Goal: Task Accomplishment & Management: Manage account settings

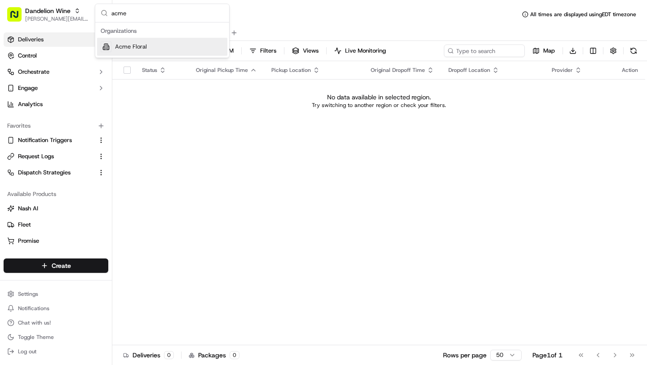
type input "acme"
click at [209, 48] on div "Acme Floral" at bounding box center [162, 47] width 130 height 18
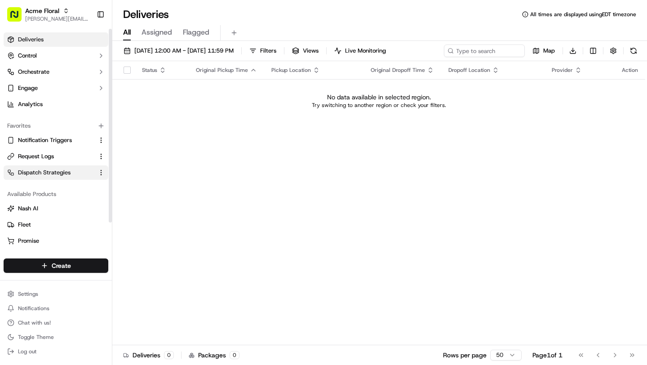
click at [46, 173] on span "Dispatch Strategies" at bounding box center [44, 173] width 53 height 8
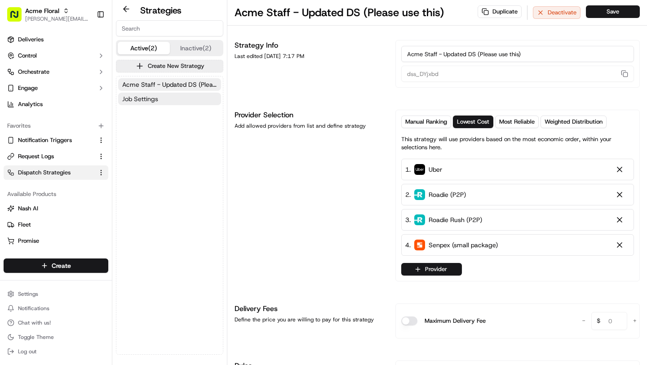
click at [160, 99] on button "Job Settings" at bounding box center [169, 99] width 103 height 13
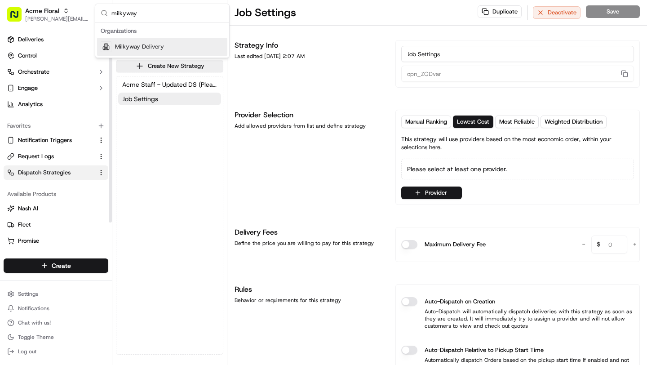
type input "milkyway"
click at [142, 47] on span "Milkyway Delivery" at bounding box center [139, 47] width 49 height 8
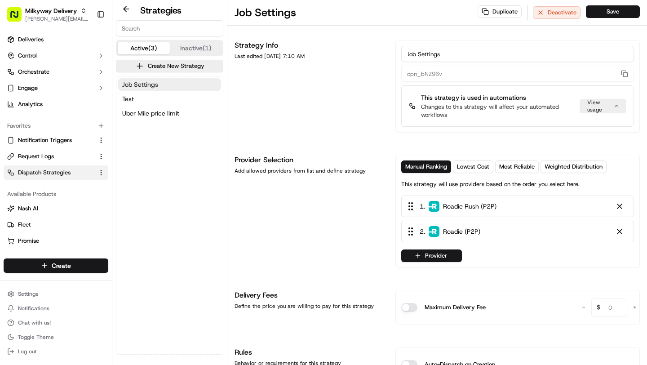
click at [150, 88] on span "Job Settings" at bounding box center [140, 84] width 36 height 9
click at [146, 103] on button "Test" at bounding box center [169, 99] width 103 height 13
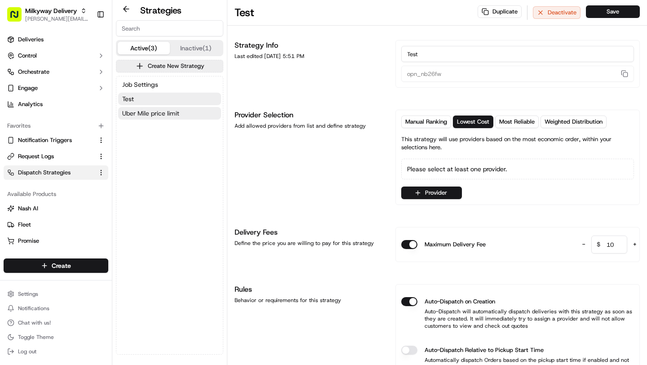
click at [147, 113] on span "Uber Mile price limit" at bounding box center [150, 113] width 57 height 9
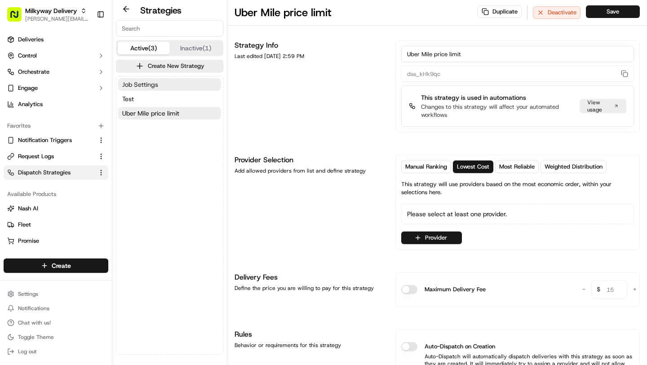
click at [160, 85] on button "Job Settings" at bounding box center [169, 84] width 103 height 13
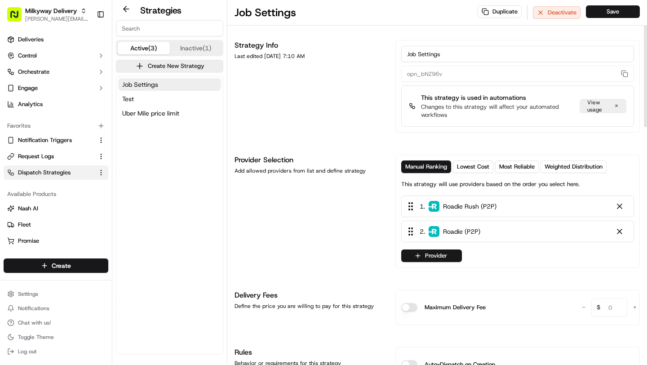
click at [600, 111] on div "View usage" at bounding box center [603, 106] width 47 height 14
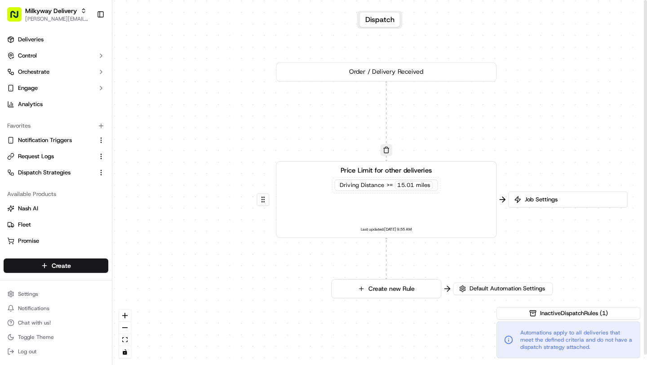
click at [566, 204] on div "Job Settings" at bounding box center [568, 199] width 120 height 16
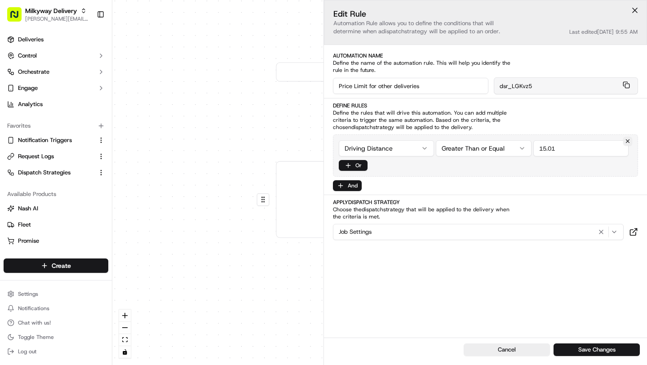
click at [638, 8] on button at bounding box center [634, 10] width 13 height 13
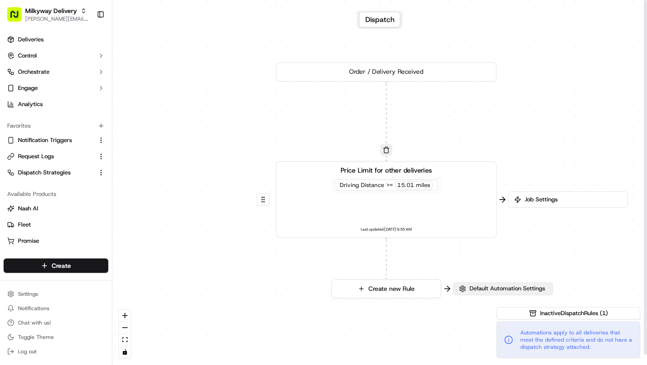
click at [488, 287] on span "Default Automation Settings" at bounding box center [507, 289] width 79 height 8
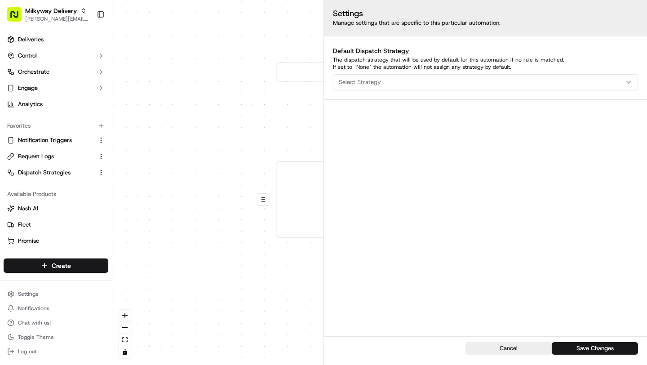
click at [261, 149] on div "0 0 Order / Delivery Received Price Limit for other deliveries Driving Distance…" at bounding box center [379, 182] width 535 height 365
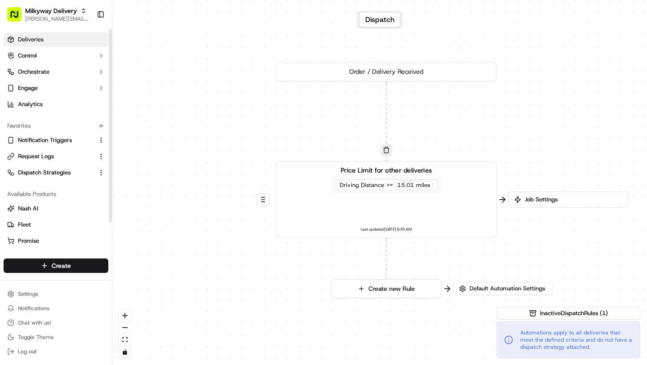
click at [46, 35] on link "Deliveries" at bounding box center [56, 39] width 105 height 14
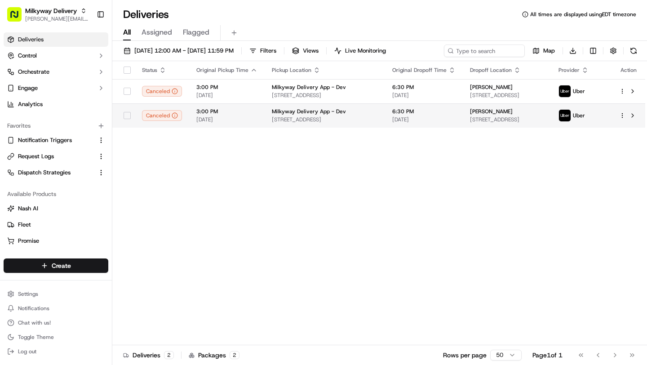
click at [296, 111] on span "Milkyway Delivery App - Dev" at bounding box center [309, 111] width 74 height 7
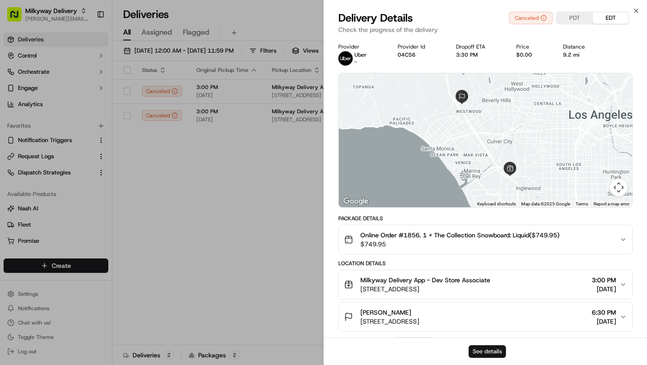
click at [478, 347] on button "See details" at bounding box center [487, 351] width 37 height 13
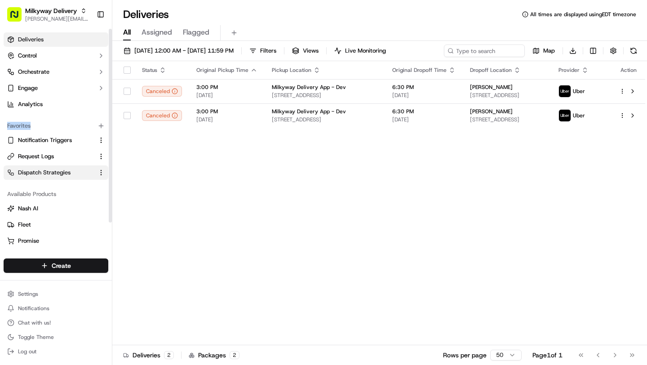
click at [41, 169] on span "Dispatch Strategies" at bounding box center [44, 173] width 53 height 8
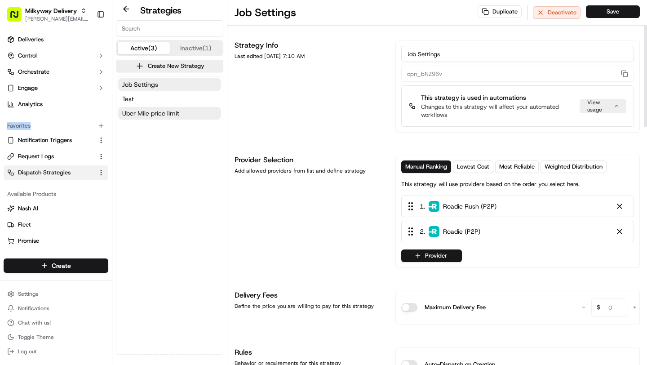
click at [189, 108] on button "Uber Mile price limit" at bounding box center [169, 113] width 103 height 13
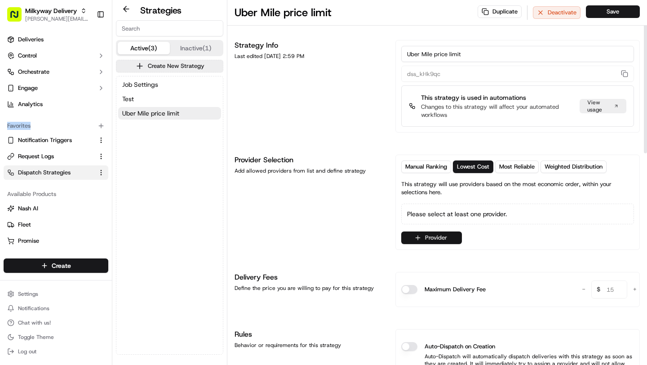
click at [423, 234] on button "Provider" at bounding box center [431, 237] width 61 height 13
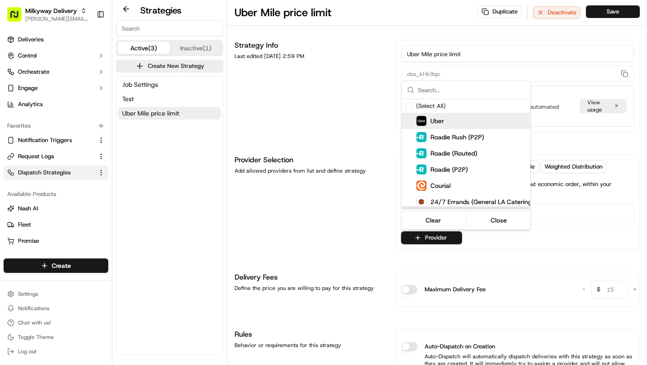
click at [444, 125] on div "Uber" at bounding box center [488, 121] width 144 height 11
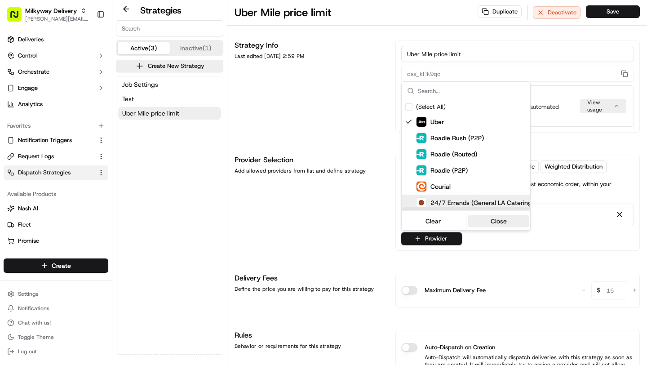
click at [497, 221] on button "Close" at bounding box center [499, 221] width 62 height 13
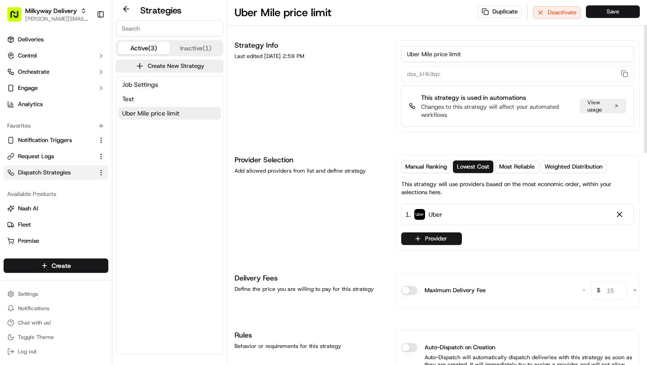
click at [608, 14] on button "Save" at bounding box center [613, 11] width 54 height 13
click at [22, 34] on link "Deliveries" at bounding box center [56, 39] width 105 height 14
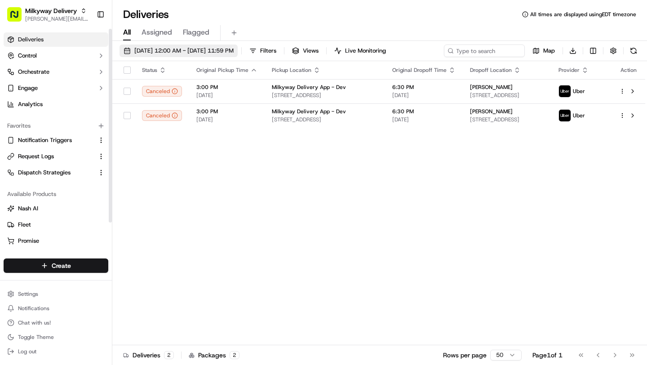
click at [152, 52] on span "09/23/2025 12:00 AM - 09/23/2025 11:59 PM" at bounding box center [183, 51] width 99 height 8
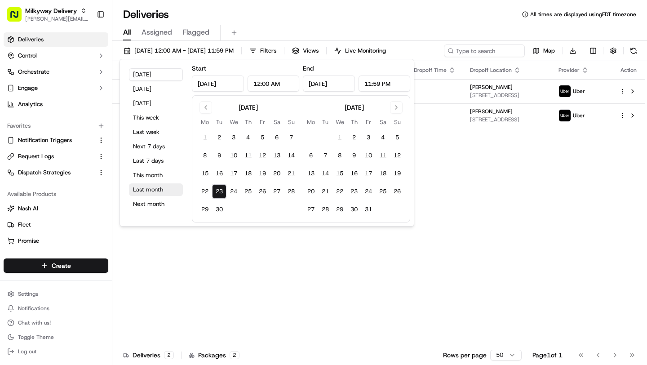
click at [159, 189] on button "Last month" at bounding box center [156, 189] width 54 height 13
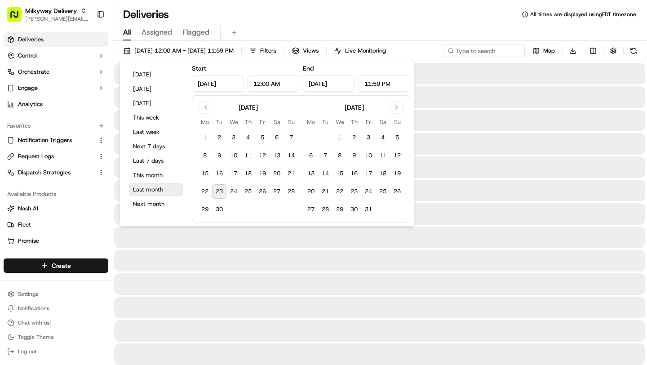
type input "Aug 1, 2025"
type input "Aug 31, 2025"
click at [336, 19] on div "Deliveries All times are displayed using EDT timezone" at bounding box center [379, 14] width 535 height 14
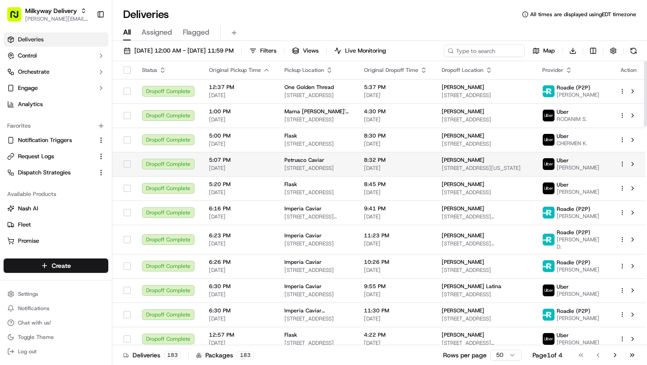
click at [343, 153] on td "Petrusco Caviar 2522 Humboldt St, Los Angeles, CA 90031, USA" at bounding box center [317, 164] width 80 height 24
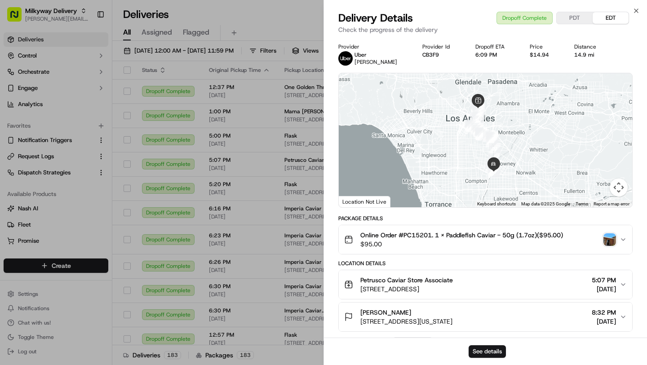
click at [491, 343] on div "See details" at bounding box center [485, 351] width 323 height 27
click at [491, 345] on div "See details" at bounding box center [485, 351] width 323 height 27
click at [484, 349] on button "See details" at bounding box center [487, 351] width 37 height 13
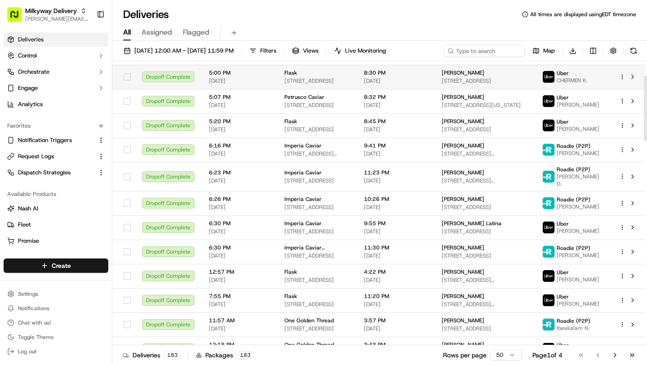
scroll to position [80, 0]
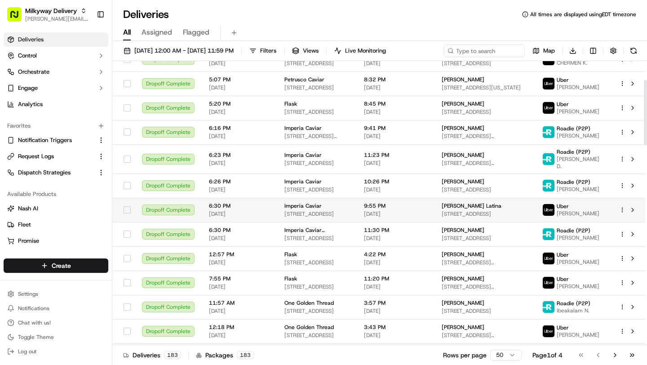
click at [316, 210] on span "2522 Humboldt St, Los Angeles, CA 90031, USA" at bounding box center [317, 213] width 65 height 7
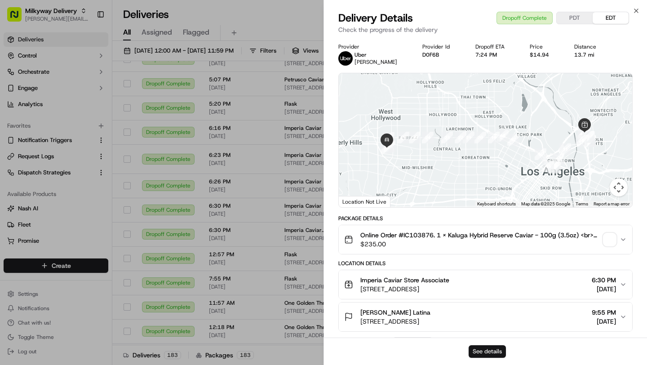
click at [487, 352] on button "See details" at bounding box center [487, 351] width 37 height 13
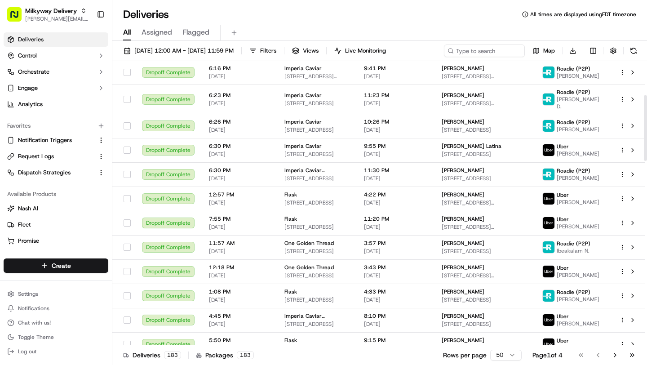
scroll to position [154, 0]
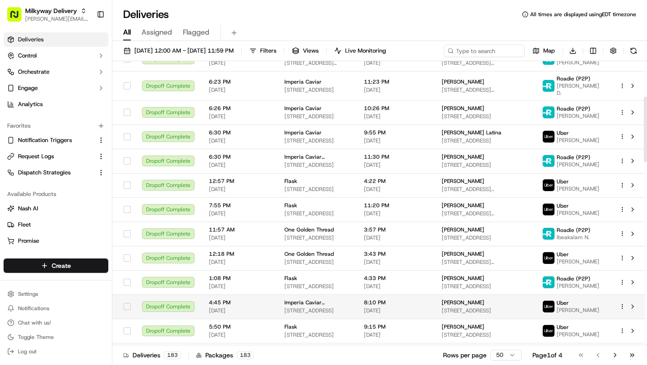
click at [235, 299] on span "4:45 PM" at bounding box center [239, 302] width 61 height 7
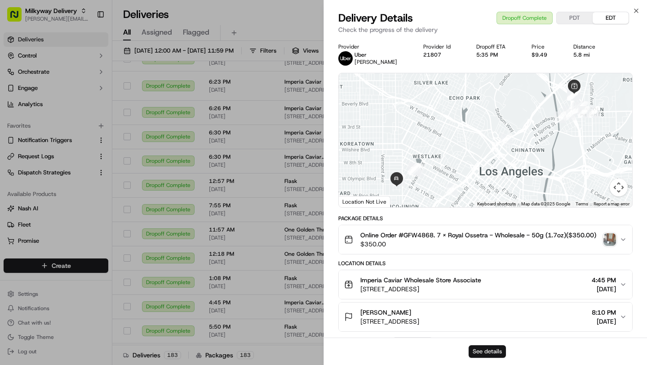
click at [488, 352] on button "See details" at bounding box center [487, 351] width 37 height 13
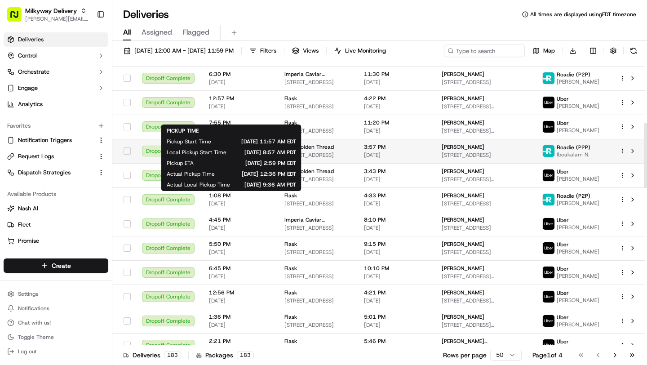
scroll to position [282, 0]
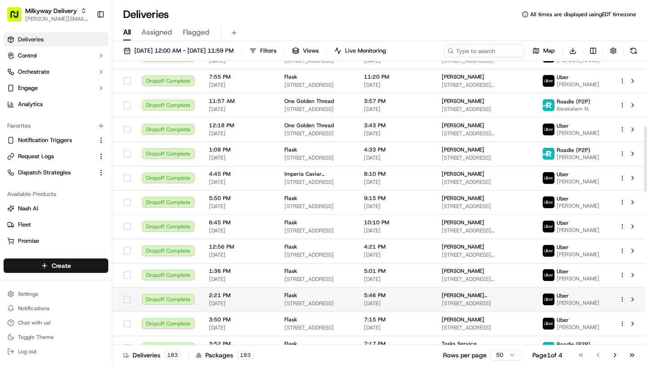
click at [228, 294] on div "2:21 PM 08/05/2025" at bounding box center [239, 299] width 61 height 15
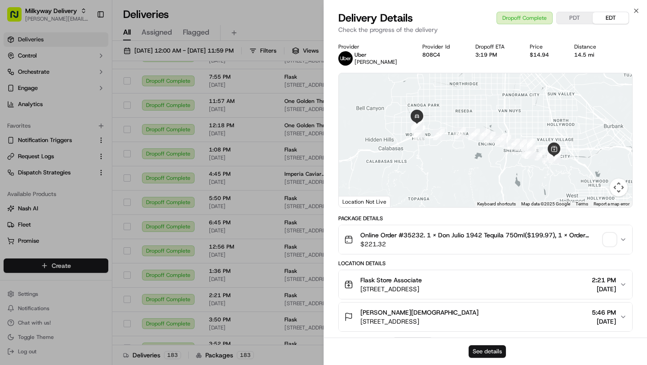
click at [484, 349] on button "See details" at bounding box center [487, 351] width 37 height 13
